Goal: Task Accomplishment & Management: Manage account settings

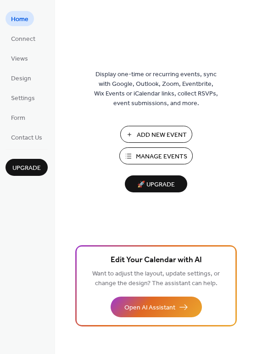
click at [154, 157] on span "Manage Events" at bounding box center [161, 157] width 51 height 10
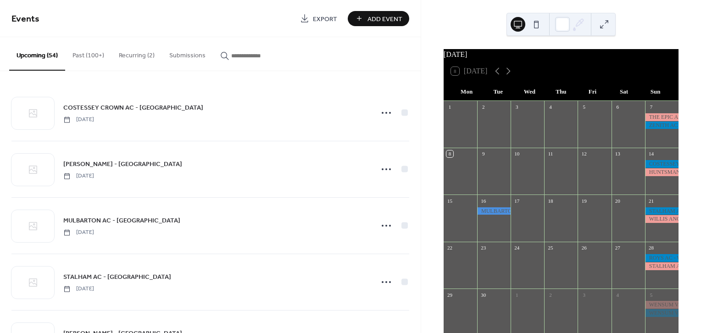
click at [260, 53] on input "button" at bounding box center [258, 56] width 55 height 10
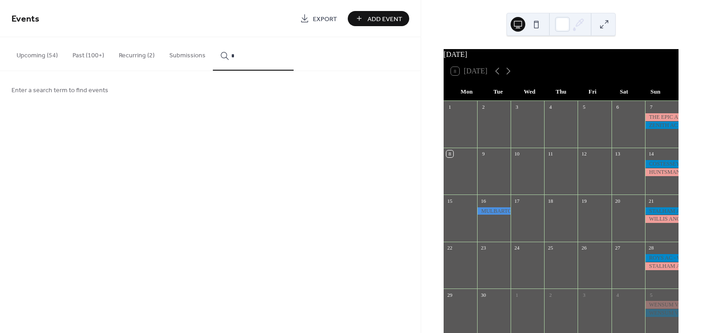
type input "*"
click at [371, 14] on span "Add Event" at bounding box center [385, 19] width 35 height 10
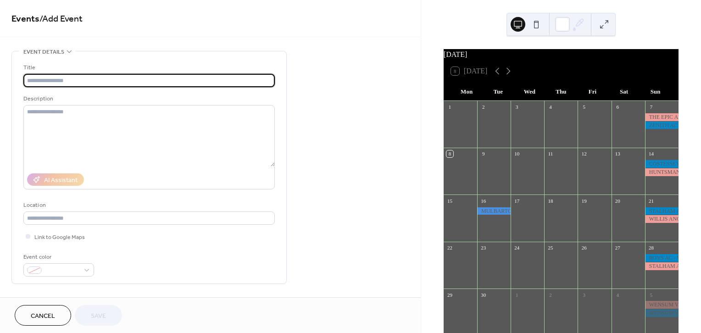
click at [64, 319] on button "Cancel" at bounding box center [43, 315] width 56 height 21
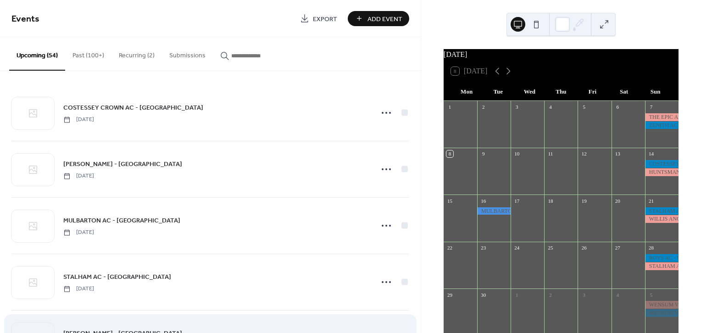
click at [56, 313] on div "WILLIS ANGLING - Canal Lake Sunday, September 21, 2025" at bounding box center [210, 339] width 398 height 56
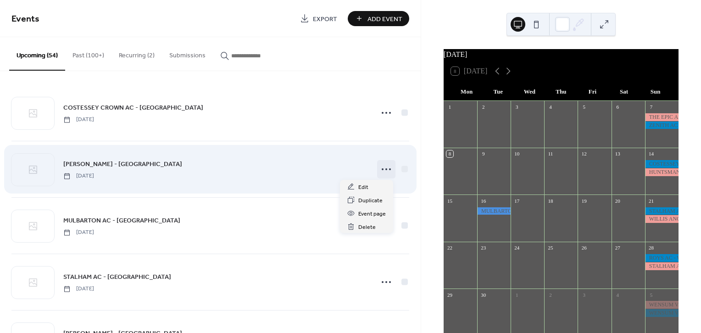
click at [381, 167] on icon at bounding box center [386, 169] width 15 height 15
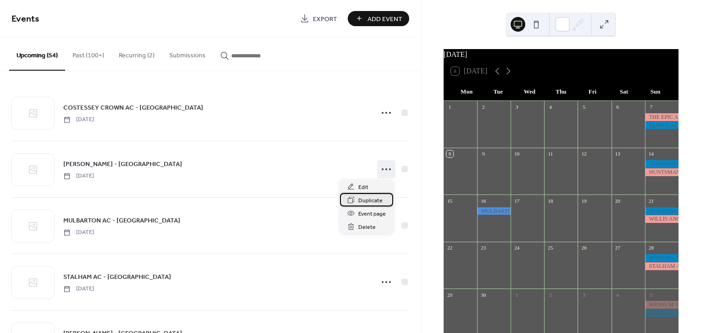
click at [374, 203] on span "Duplicate" at bounding box center [370, 201] width 24 height 10
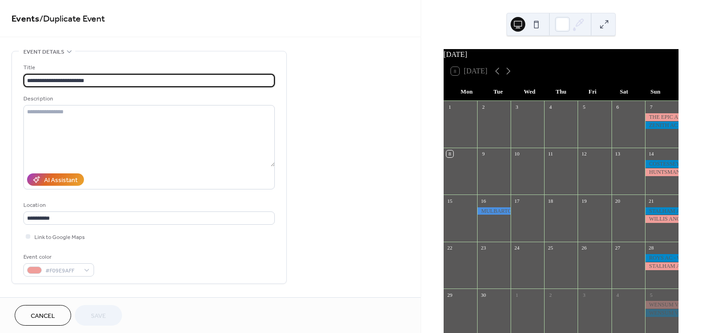
drag, startPoint x: 57, startPoint y: 83, endPoint x: 21, endPoint y: 82, distance: 36.3
click at [22, 82] on div "**********" at bounding box center [149, 167] width 274 height 232
type input "**********"
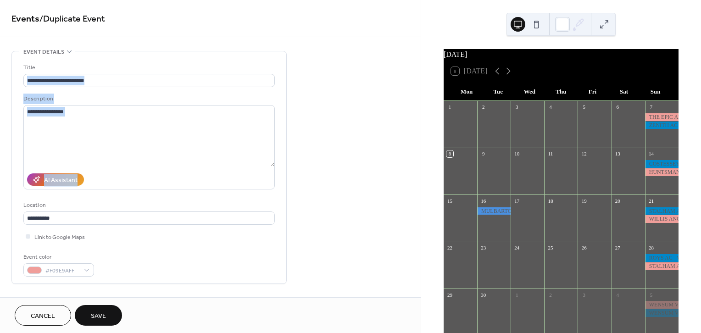
drag, startPoint x: 417, startPoint y: 74, endPoint x: 417, endPoint y: 132, distance: 58.3
click at [412, 146] on div "**********" at bounding box center [210, 332] width 421 height 562
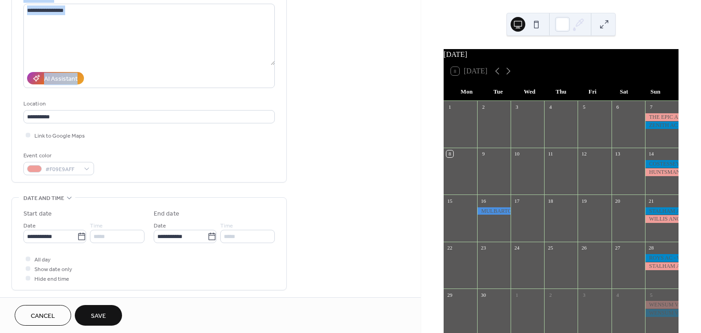
scroll to position [146, 0]
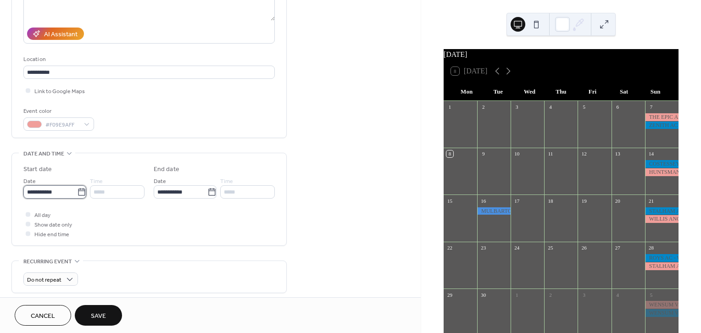
click at [58, 191] on input "**********" at bounding box center [50, 191] width 54 height 13
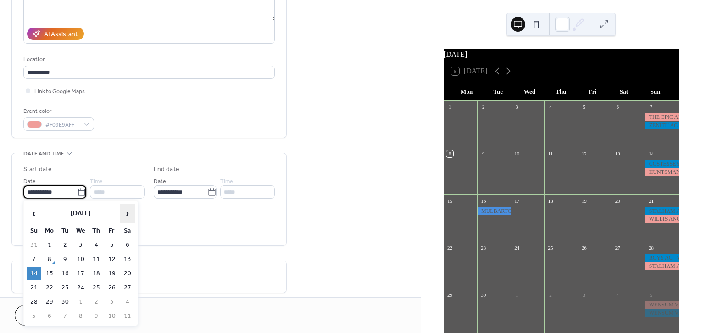
click at [127, 213] on span "›" at bounding box center [128, 213] width 14 height 18
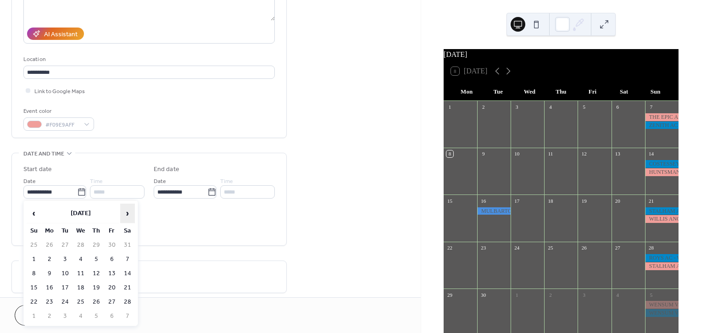
click at [127, 213] on span "›" at bounding box center [128, 213] width 14 height 18
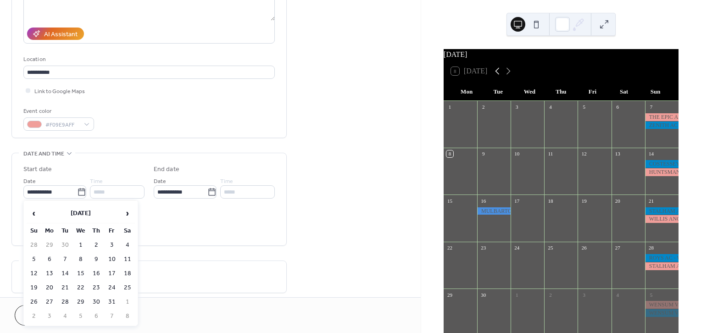
click at [497, 77] on icon at bounding box center [497, 71] width 11 height 11
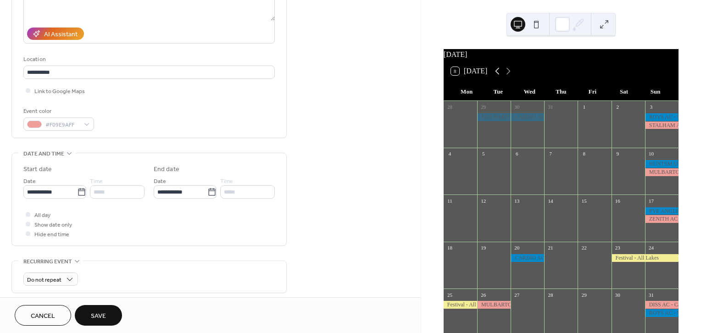
click at [497, 77] on icon at bounding box center [497, 71] width 11 height 11
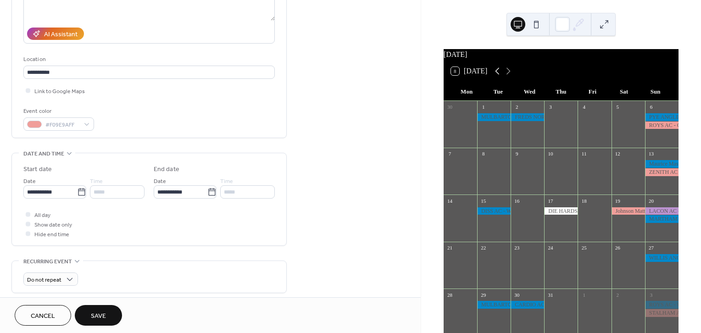
click at [497, 77] on icon at bounding box center [497, 71] width 11 height 11
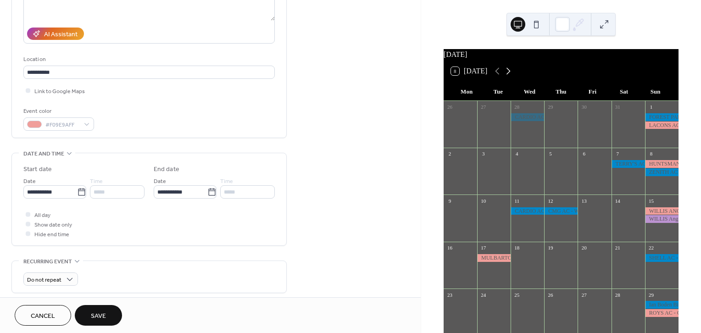
click at [510, 75] on icon at bounding box center [509, 71] width 4 height 7
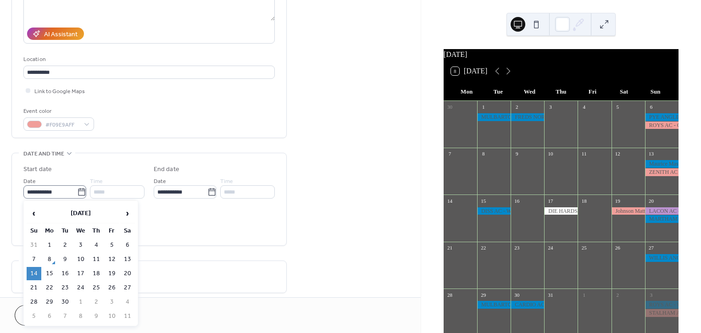
click at [78, 190] on icon at bounding box center [81, 192] width 9 height 9
click at [77, 190] on input "**********" at bounding box center [50, 191] width 54 height 13
click at [129, 213] on span "›" at bounding box center [128, 213] width 14 height 18
click at [129, 212] on span "›" at bounding box center [128, 213] width 14 height 18
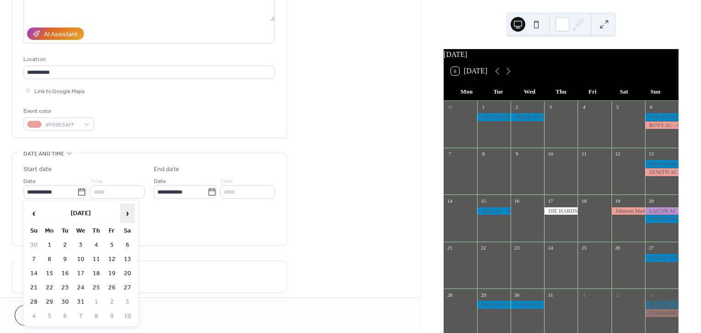
click at [129, 212] on span "›" at bounding box center [128, 213] width 14 height 18
click at [128, 212] on span "›" at bounding box center [128, 213] width 14 height 18
click at [128, 211] on span "›" at bounding box center [128, 213] width 14 height 18
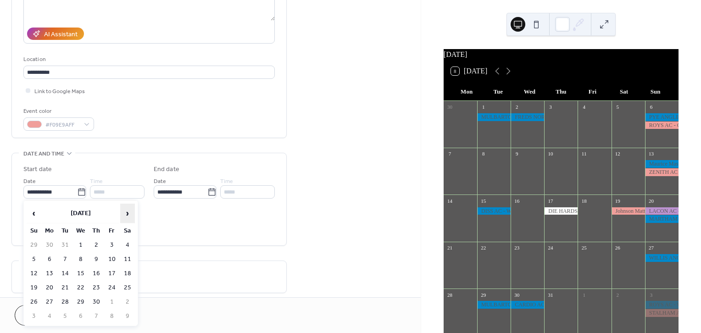
click at [128, 211] on span "›" at bounding box center [128, 213] width 14 height 18
click at [36, 299] on td "26" at bounding box center [34, 302] width 15 height 13
type input "**********"
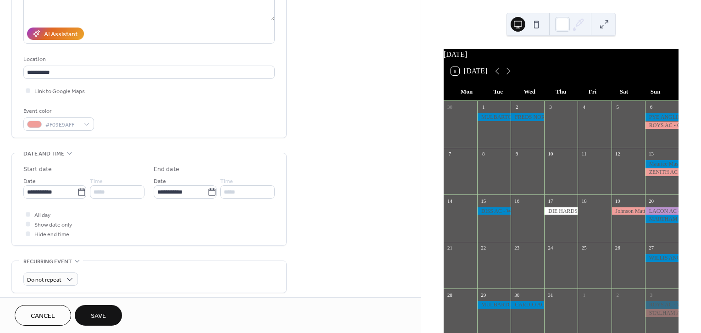
click at [92, 312] on span "Save" at bounding box center [98, 317] width 15 height 10
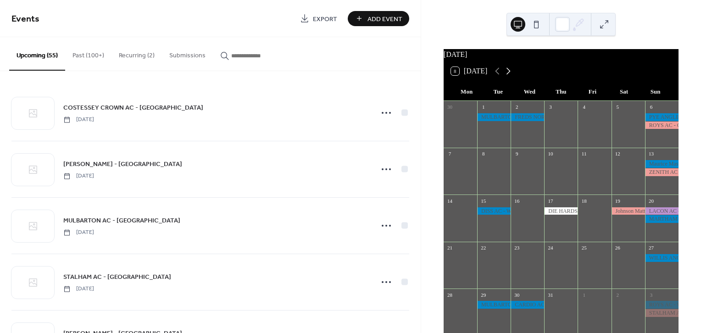
click at [508, 75] on icon at bounding box center [508, 71] width 11 height 11
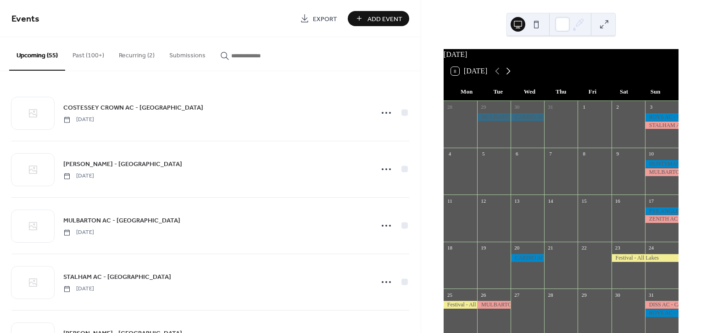
click at [508, 75] on icon at bounding box center [508, 71] width 11 height 11
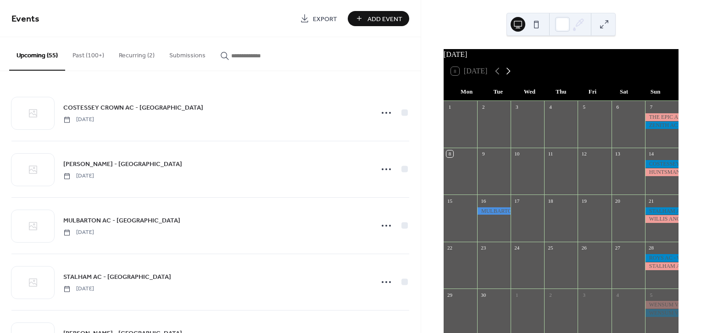
click at [509, 76] on icon at bounding box center [508, 71] width 11 height 11
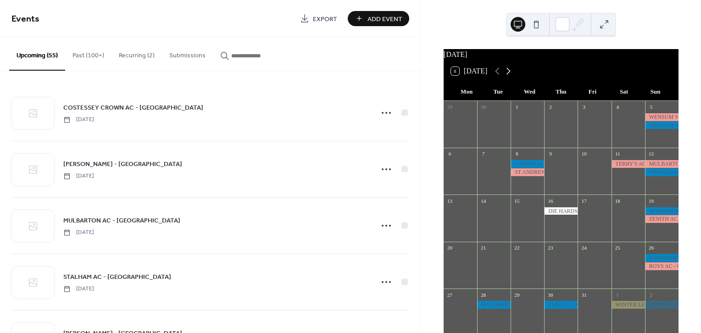
click at [508, 76] on icon at bounding box center [508, 71] width 11 height 11
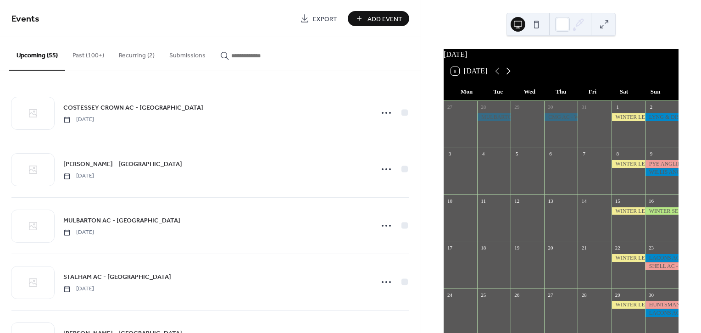
click at [508, 76] on icon at bounding box center [508, 71] width 11 height 11
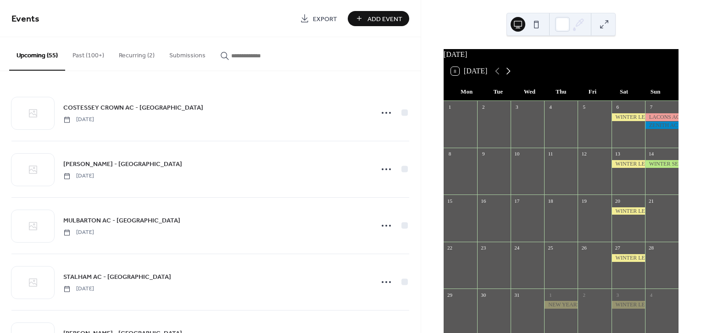
click at [508, 76] on icon at bounding box center [508, 71] width 11 height 11
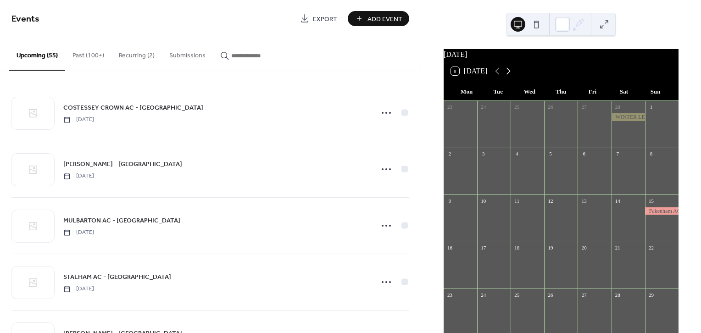
click at [508, 76] on icon at bounding box center [508, 71] width 11 height 11
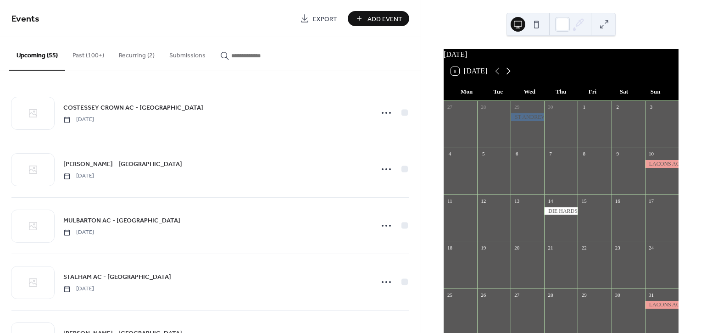
click at [508, 76] on icon at bounding box center [508, 71] width 11 height 11
click at [508, 75] on icon at bounding box center [508, 71] width 11 height 11
